Goal: Information Seeking & Learning: Learn about a topic

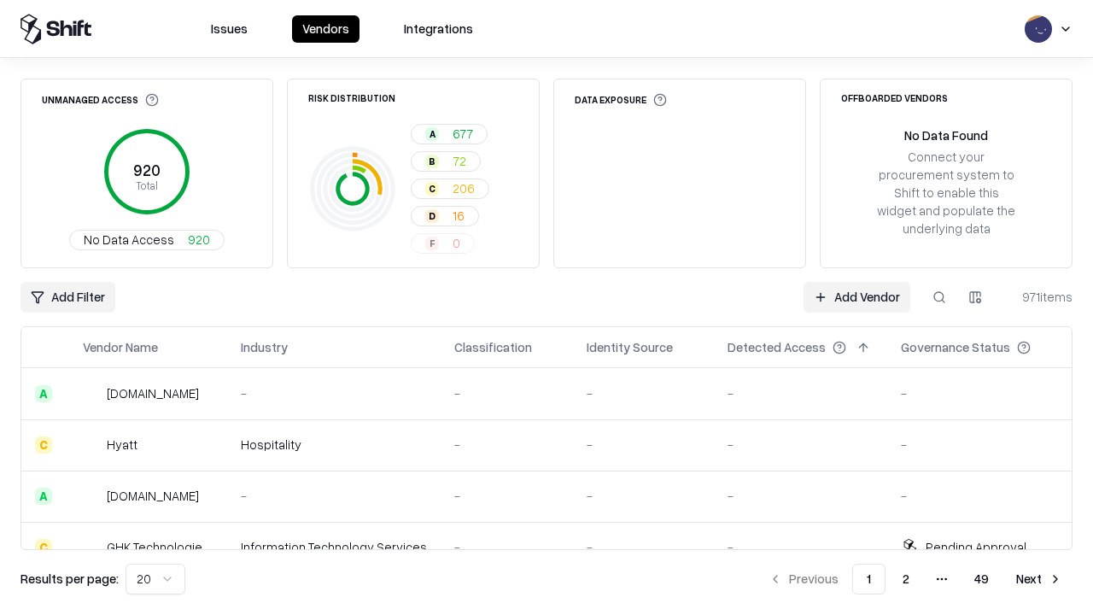
click at [155, 579] on html "Issues Vendors Integrations Unmanaged Access 920 Total No Data Access 920 Risk …" at bounding box center [546, 307] width 1093 height 615
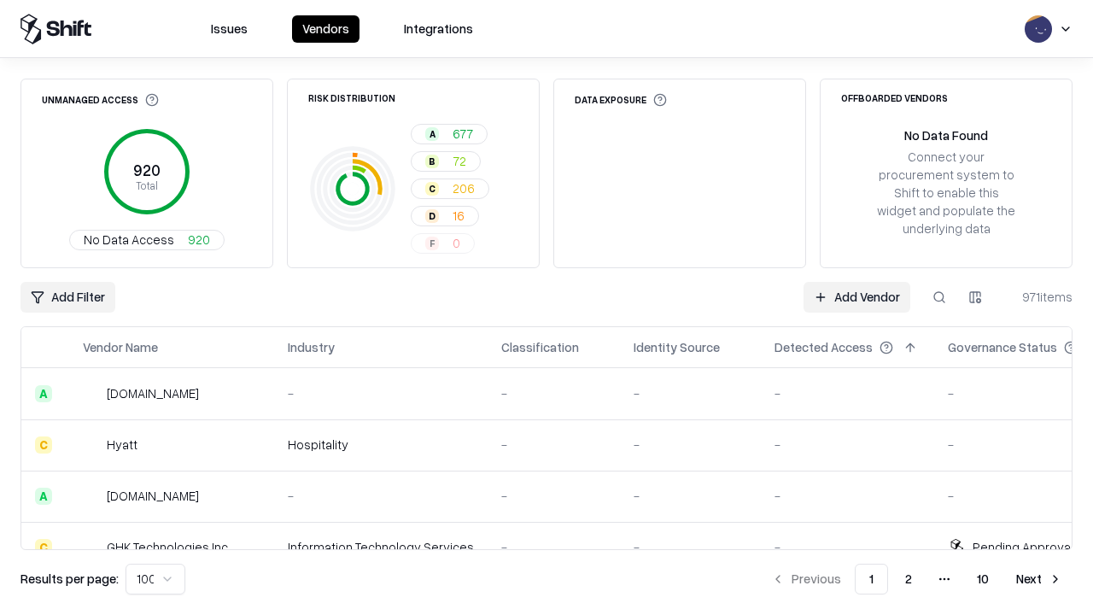
click at [1039, 579] on button "Next" at bounding box center [1039, 579] width 67 height 31
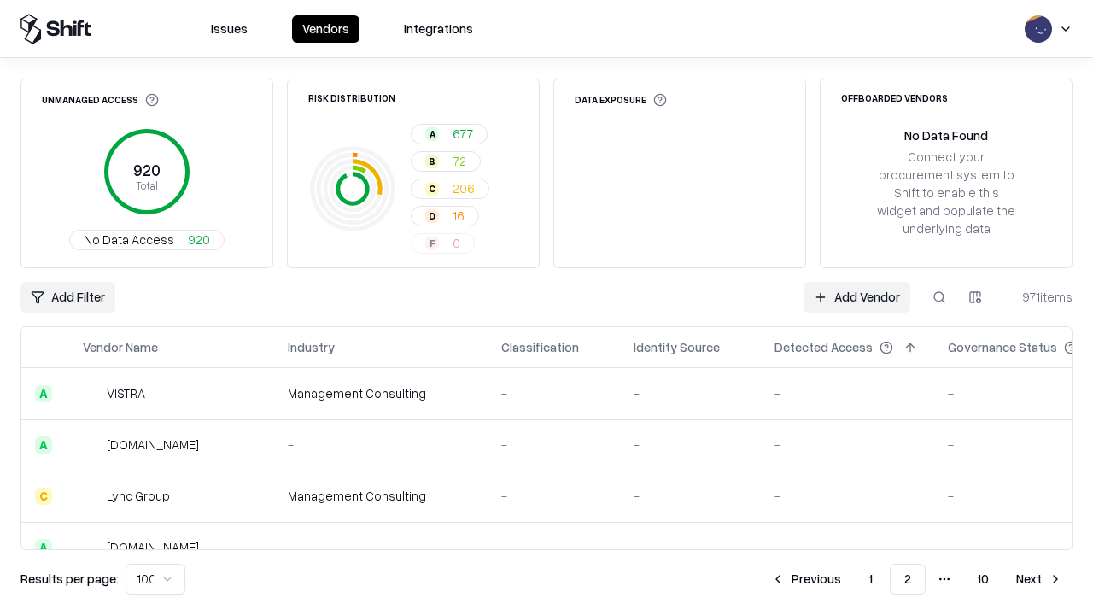
click at [1039, 579] on button "Next" at bounding box center [1039, 579] width 67 height 31
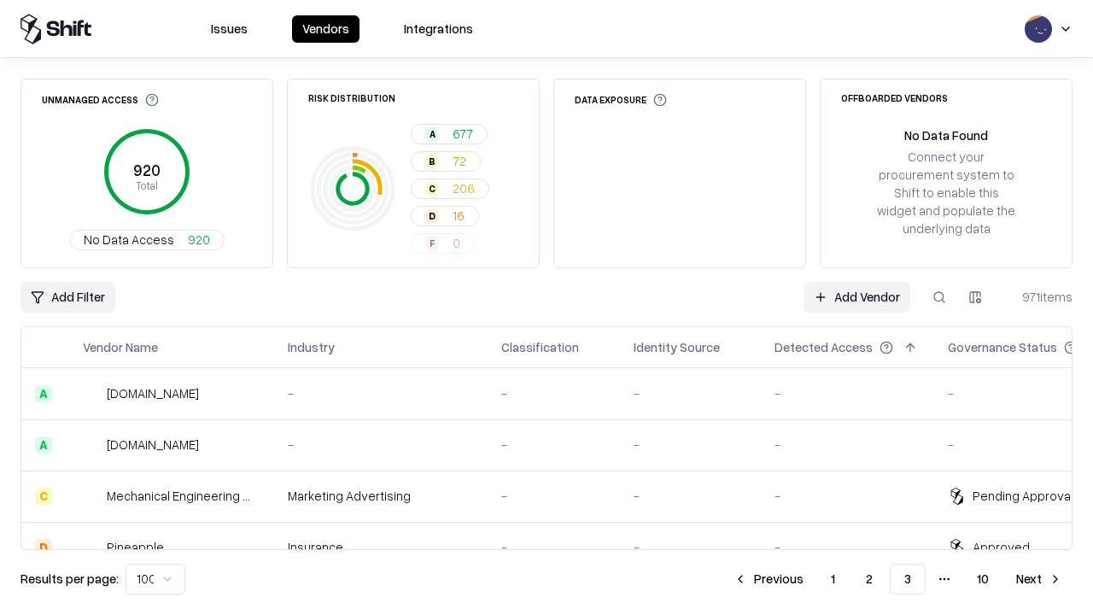
click at [1039, 579] on button "Next" at bounding box center [1039, 579] width 67 height 31
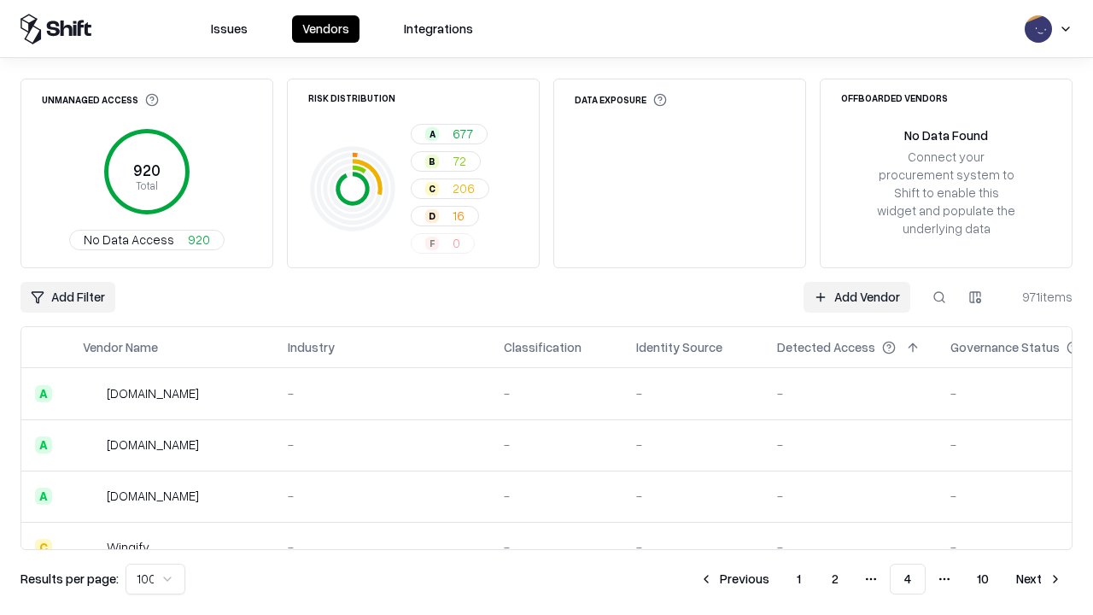
click at [1039, 579] on button "Next" at bounding box center [1039, 579] width 67 height 31
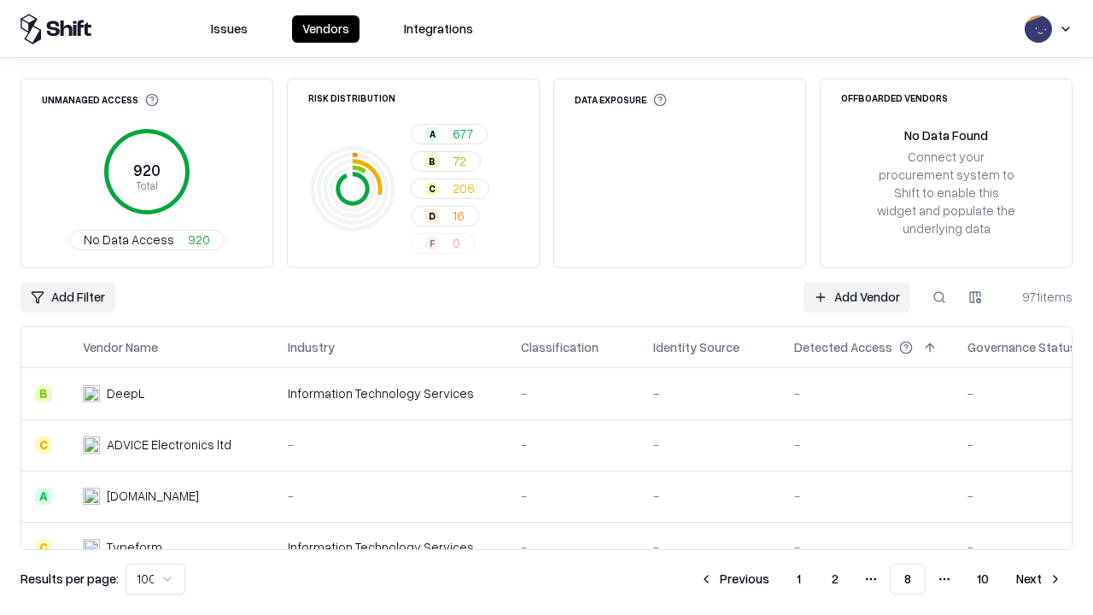
click at [1039, 579] on button "Next" at bounding box center [1039, 579] width 67 height 31
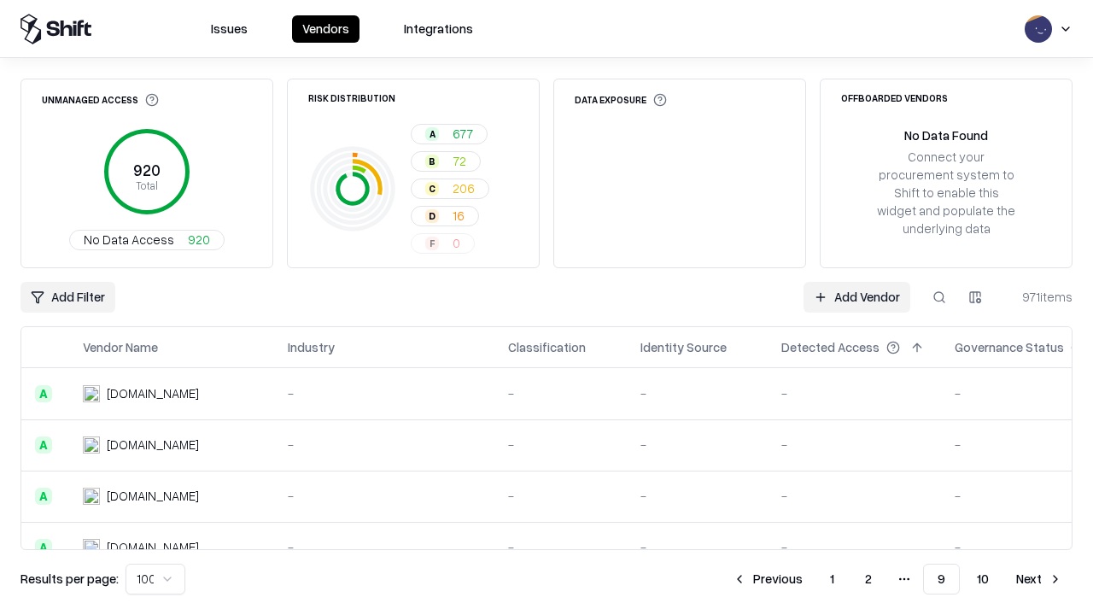
click at [1039, 579] on button "Next" at bounding box center [1039, 579] width 67 height 31
click at [806, 579] on button "Previous" at bounding box center [806, 579] width 91 height 31
click at [768, 579] on button "Previous" at bounding box center [768, 579] width 91 height 31
click at [734, 579] on button "Previous" at bounding box center [768, 579] width 91 height 31
click at [734, 579] on button "Previous" at bounding box center [733, 579] width 91 height 31
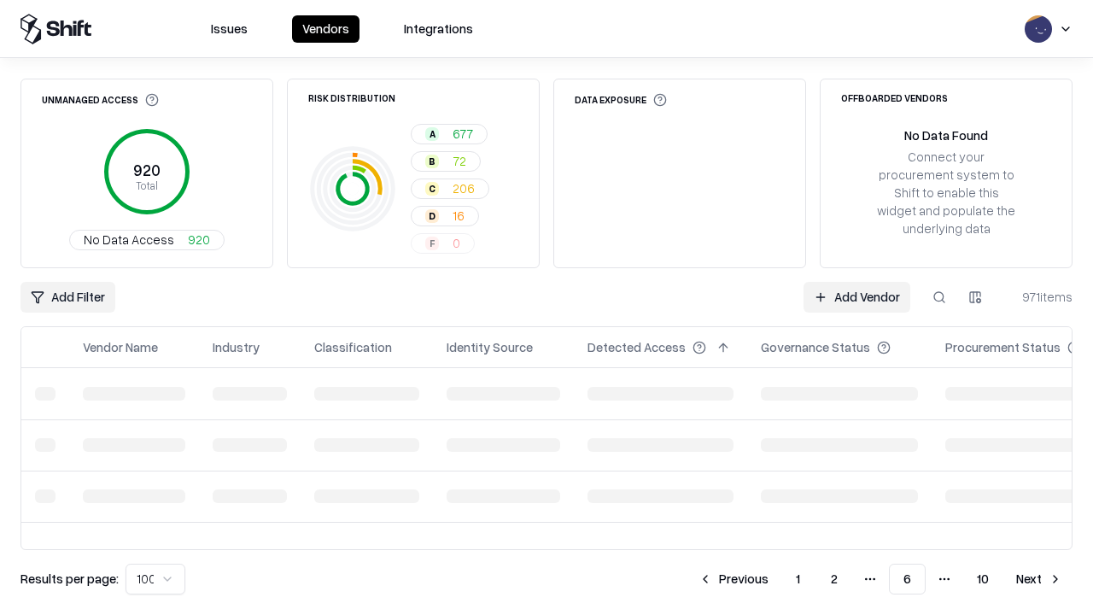
click at [734, 579] on button "Previous" at bounding box center [733, 579] width 91 height 31
